Goal: Information Seeking & Learning: Learn about a topic

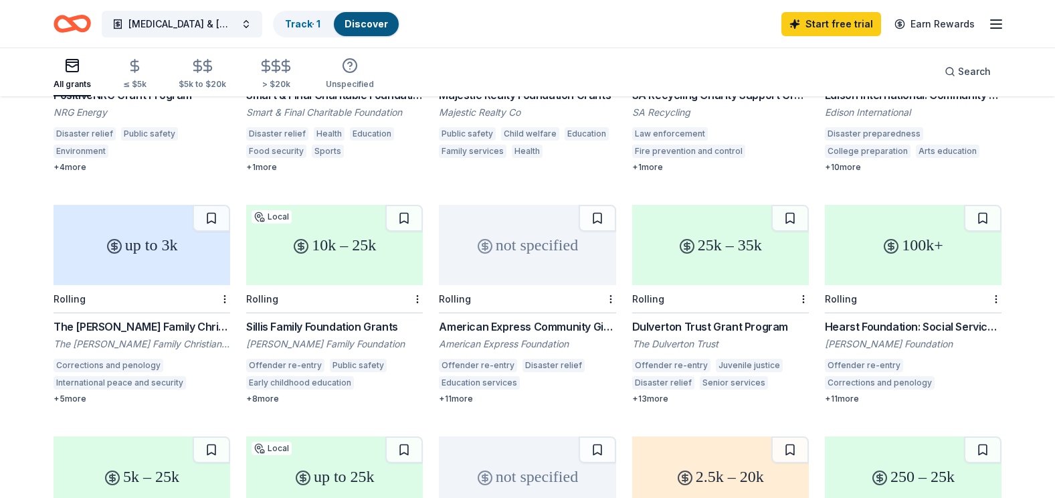
scroll to position [268, 0]
click at [496, 317] on div "American Express Community Giving" at bounding box center [527, 325] width 177 height 16
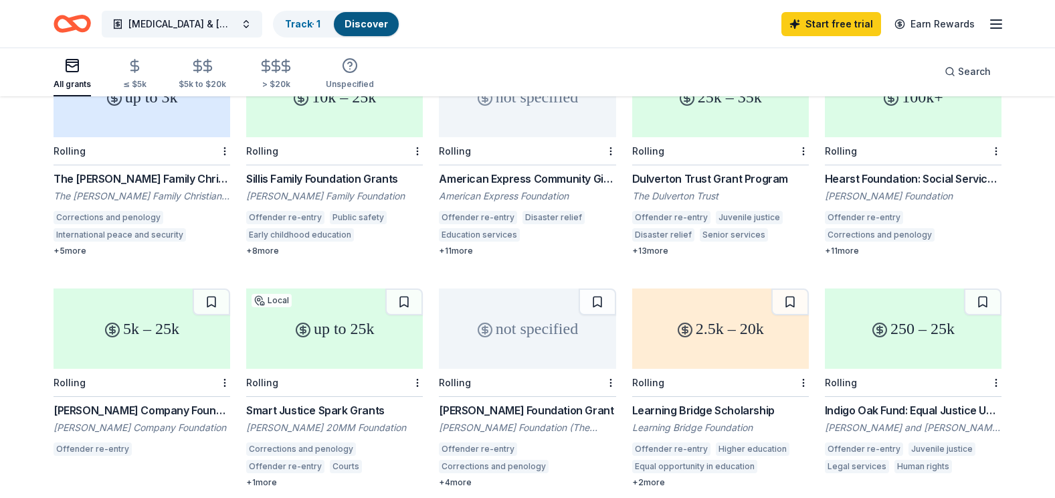
scroll to position [409, 0]
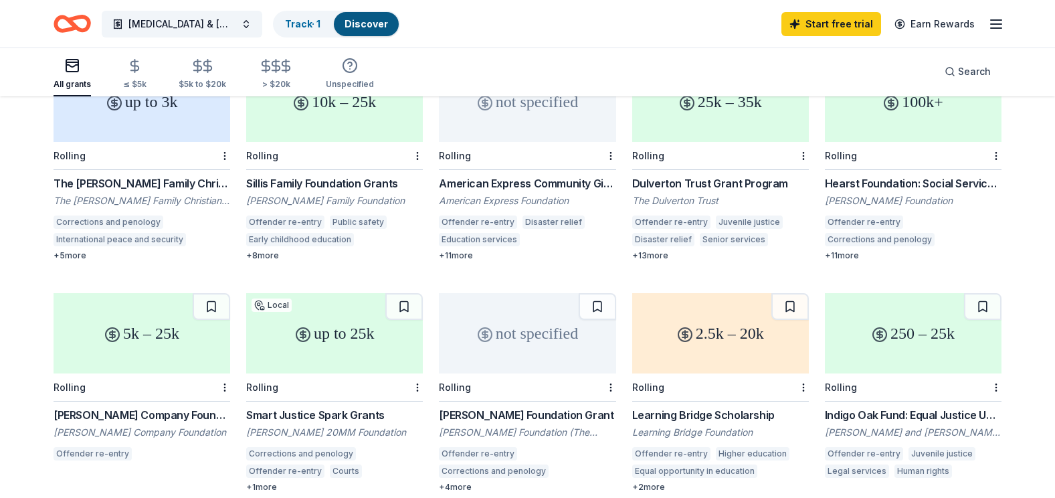
click at [326, 407] on div "Smart Justice Spark Grants" at bounding box center [334, 415] width 177 height 16
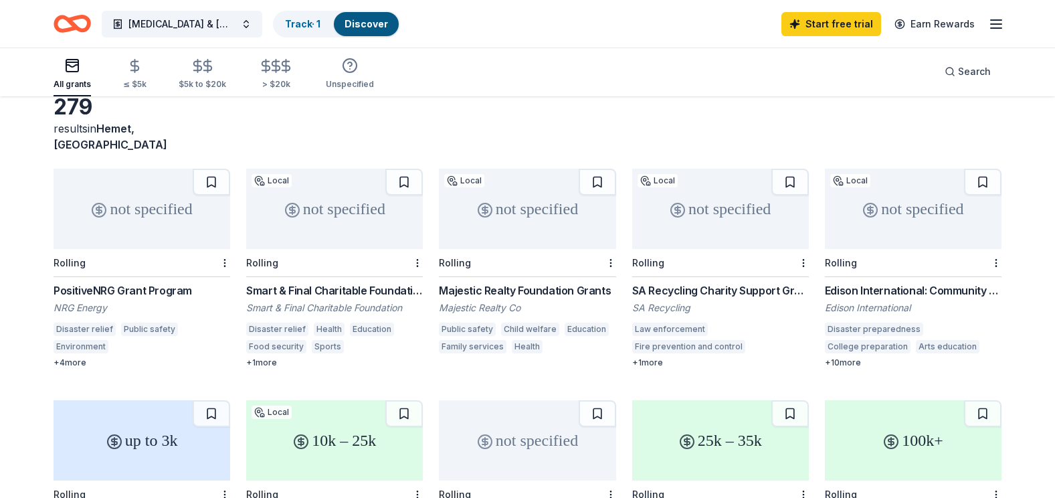
scroll to position [59, 0]
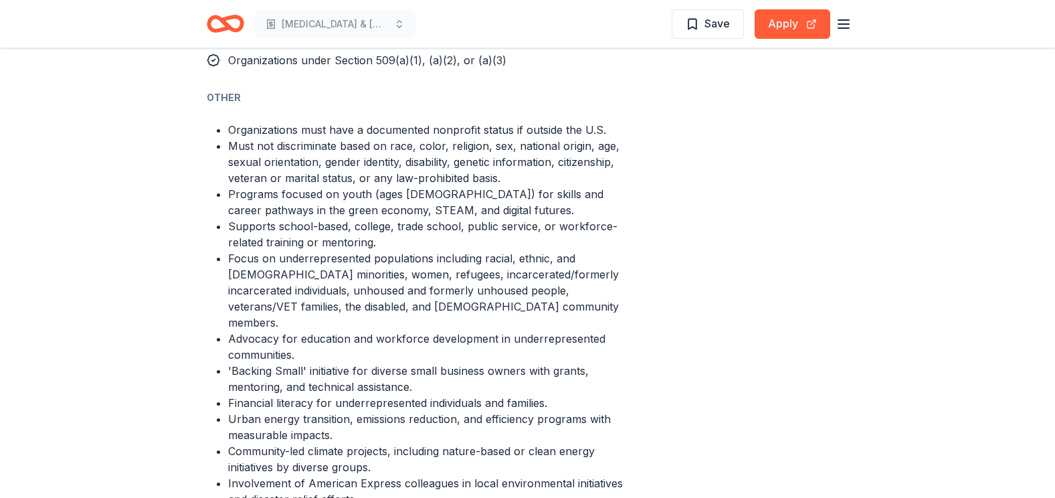
scroll to position [1027, 0]
click at [623, 282] on li "Focus on underrepresented populations including racial, ethnic, and [DEMOGRAPHI…" at bounding box center [426, 291] width 396 height 80
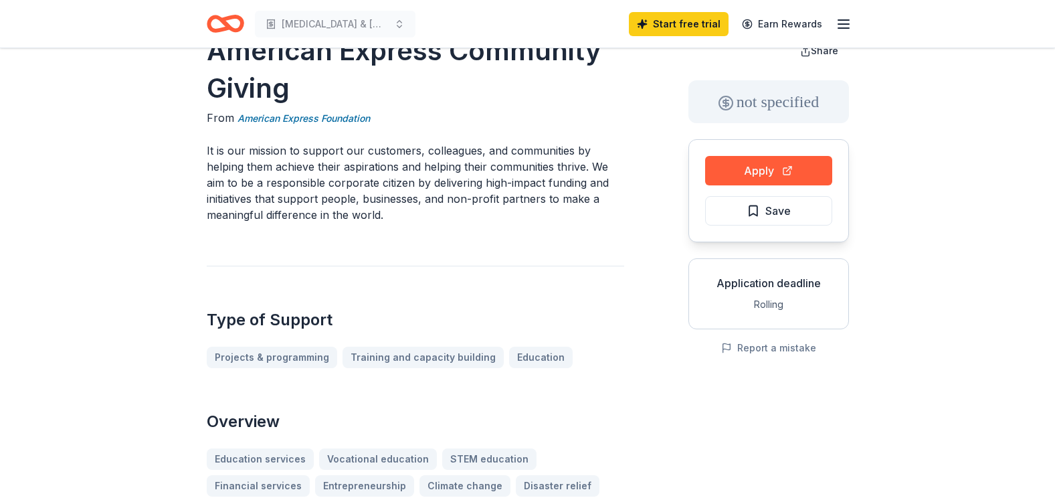
scroll to position [0, 0]
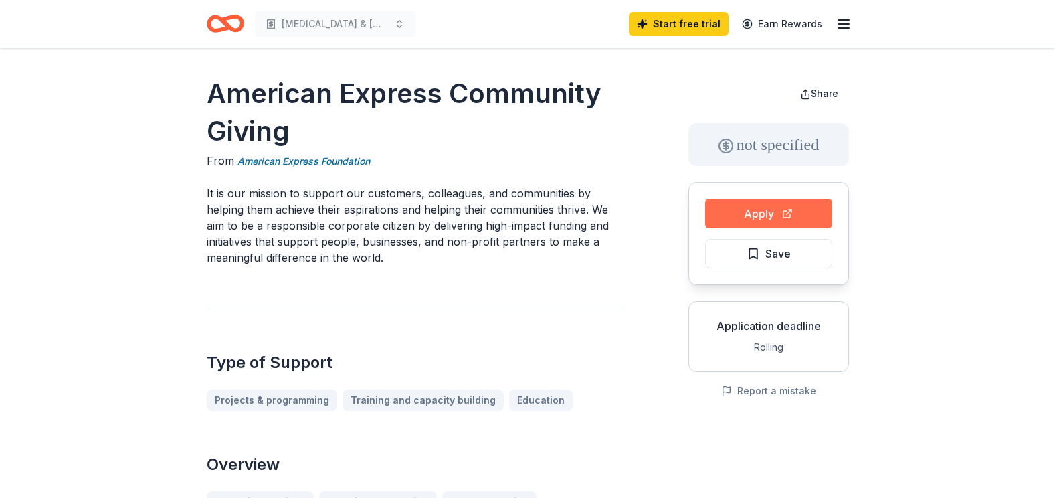
click at [771, 211] on button "Apply" at bounding box center [768, 213] width 127 height 29
click at [314, 161] on link "American Express Foundation" at bounding box center [303, 161] width 132 height 16
click at [334, 163] on link "American Express Foundation" at bounding box center [303, 161] width 132 height 16
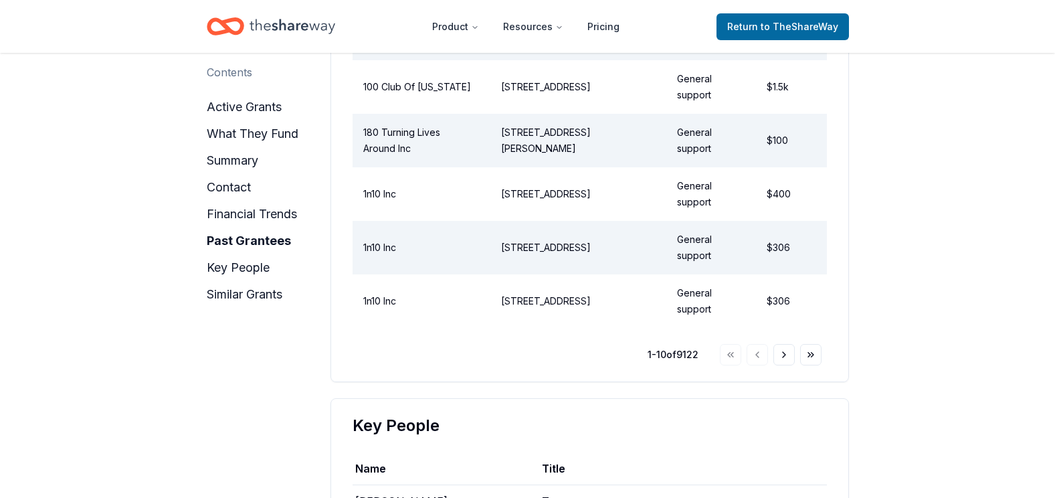
scroll to position [2121, 0]
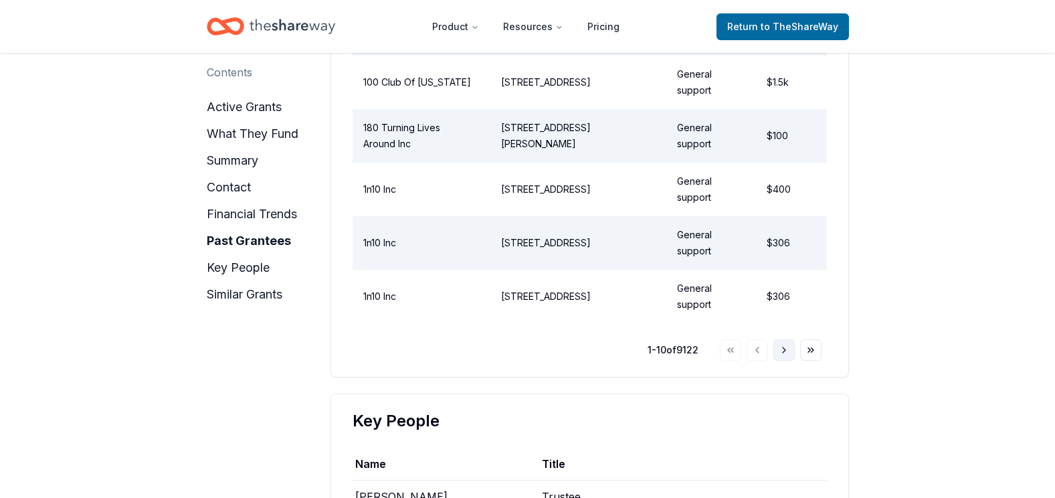
click at [784, 350] on button "Go to next page" at bounding box center [783, 349] width 21 height 21
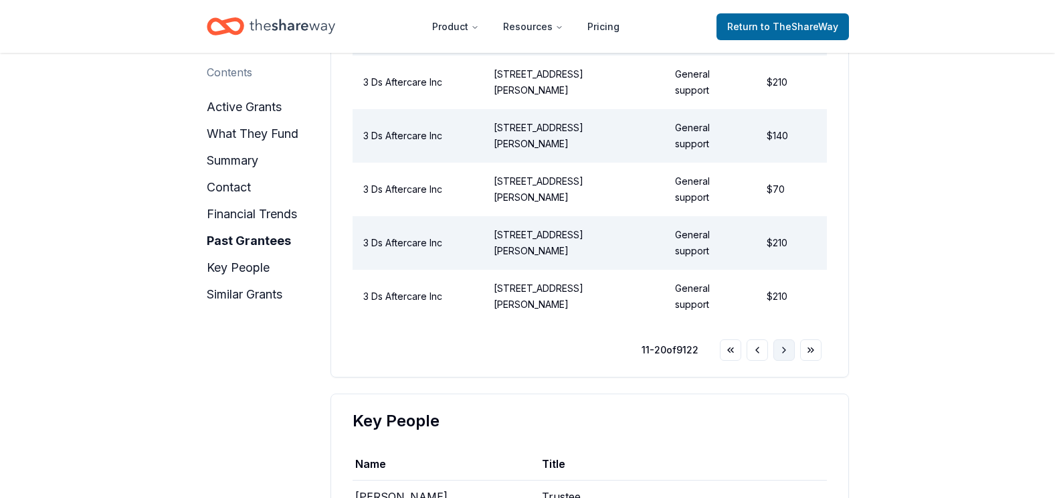
click at [784, 348] on button "Go to next page" at bounding box center [783, 349] width 21 height 21
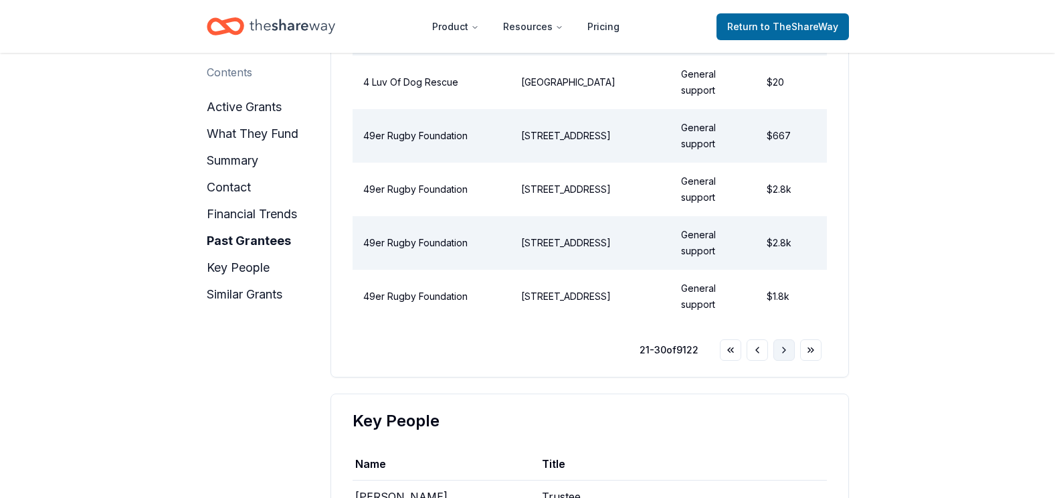
click at [784, 348] on button "Go to next page" at bounding box center [783, 349] width 21 height 21
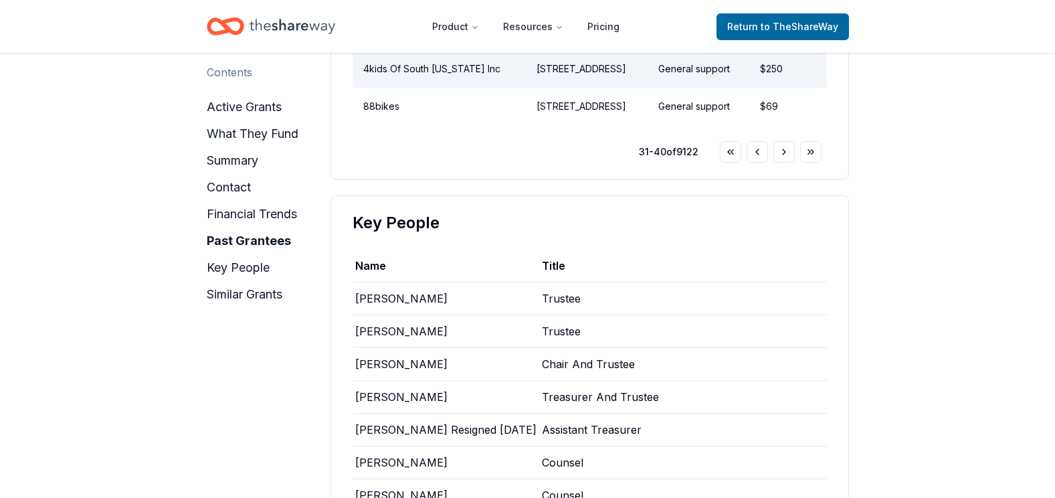
scroll to position [2163, 0]
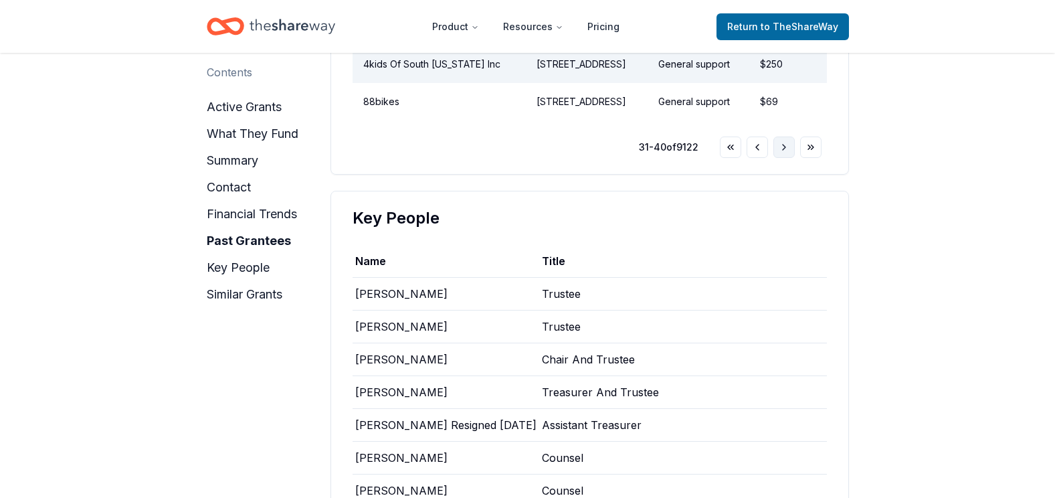
click at [784, 158] on button "Go to next page" at bounding box center [783, 146] width 21 height 21
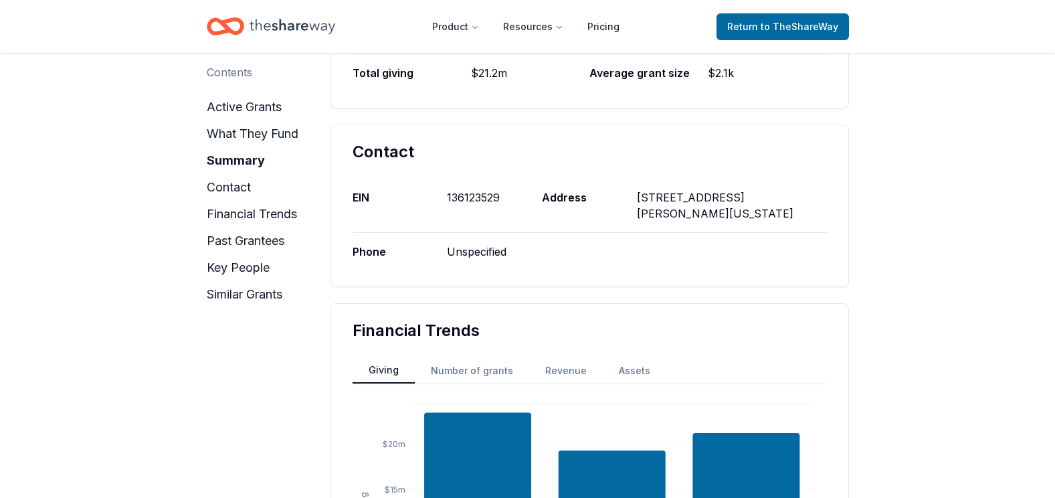
scroll to position [758, 0]
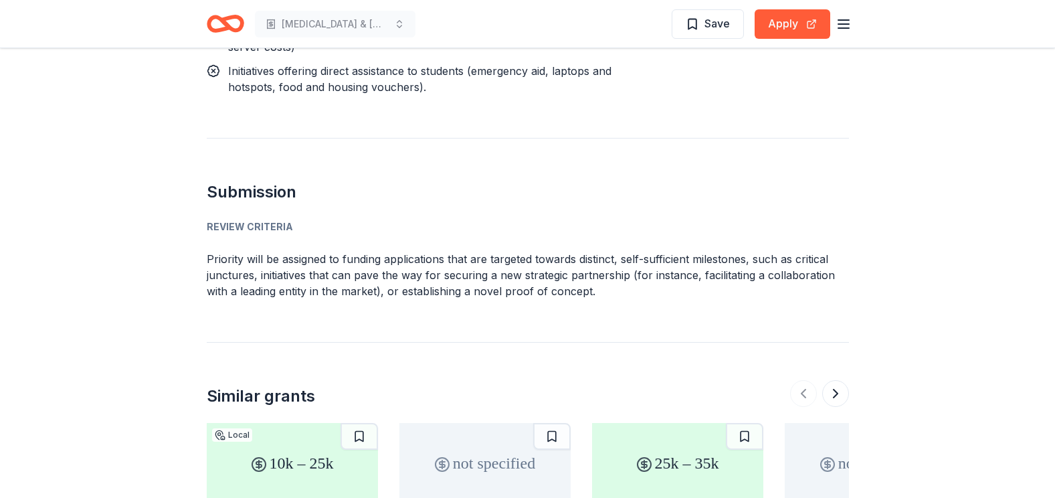
scroll to position [1358, 0]
